Goal: Information Seeking & Learning: Check status

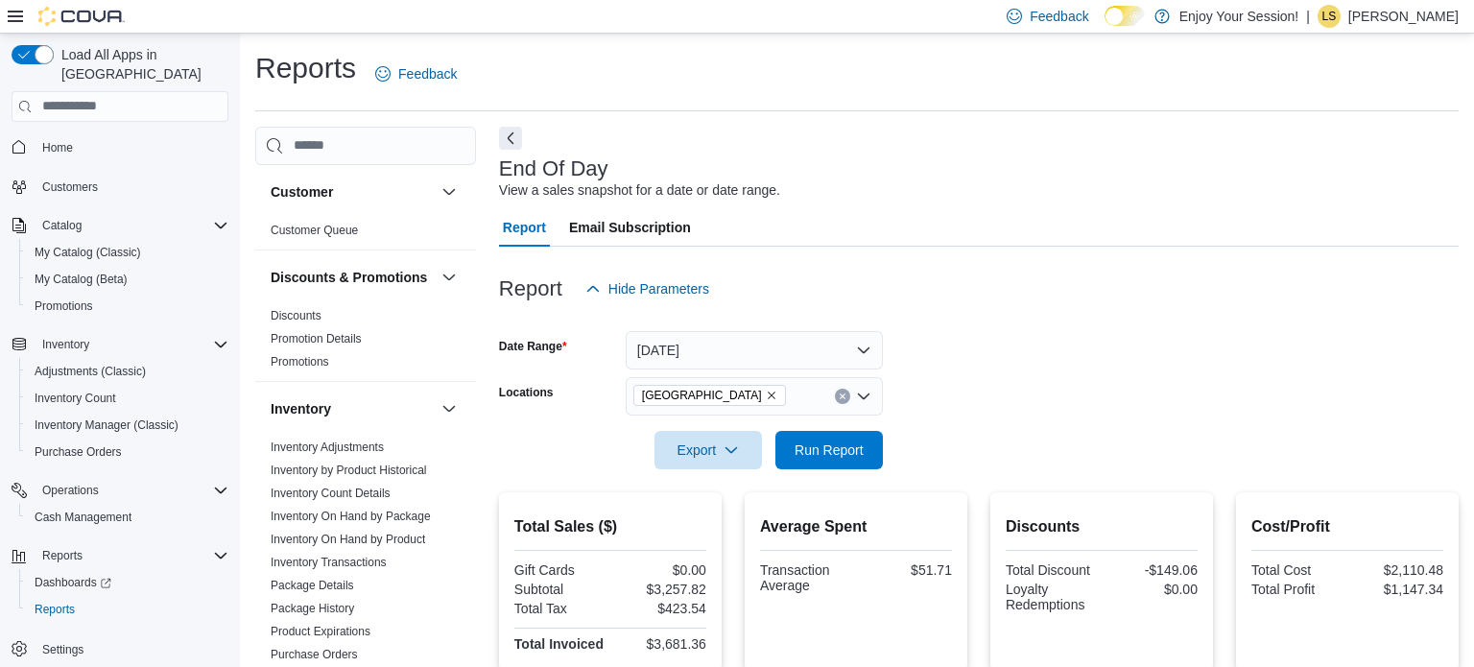
scroll to position [12, 0]
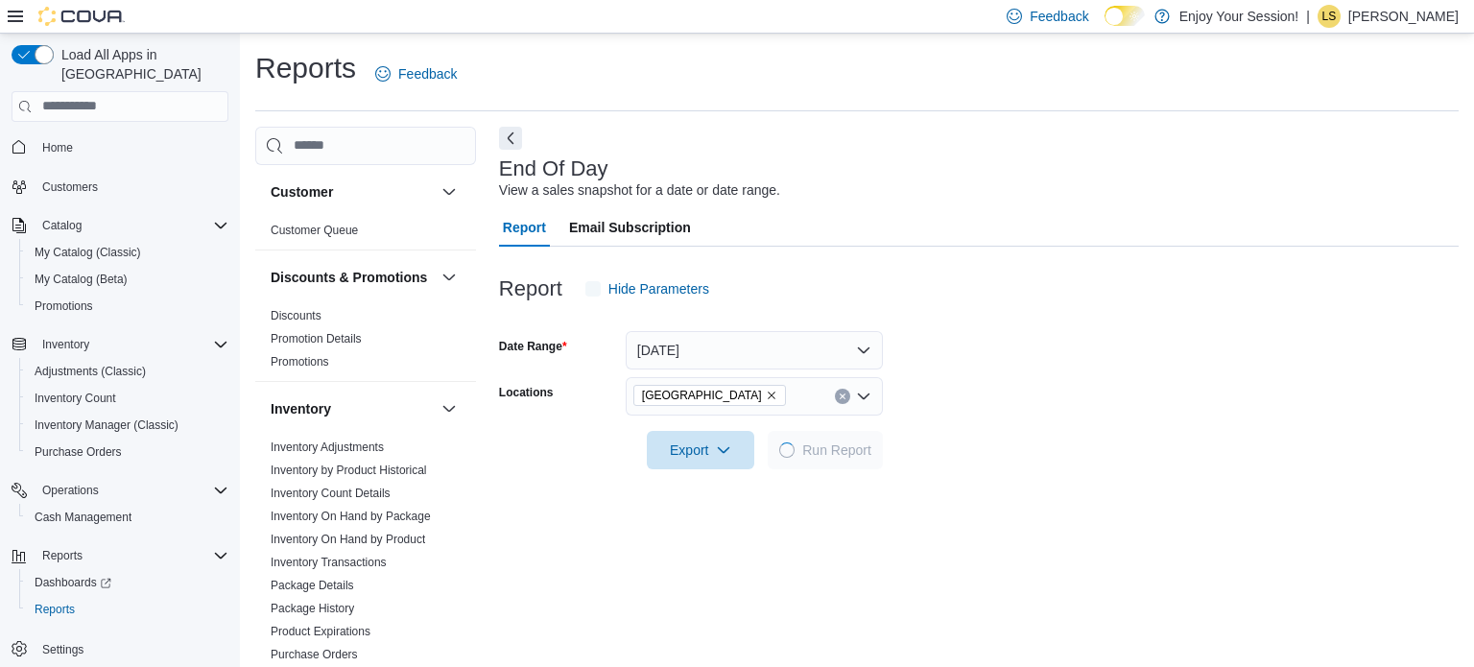
scroll to position [12, 0]
